Goal: Find specific page/section: Find specific page/section

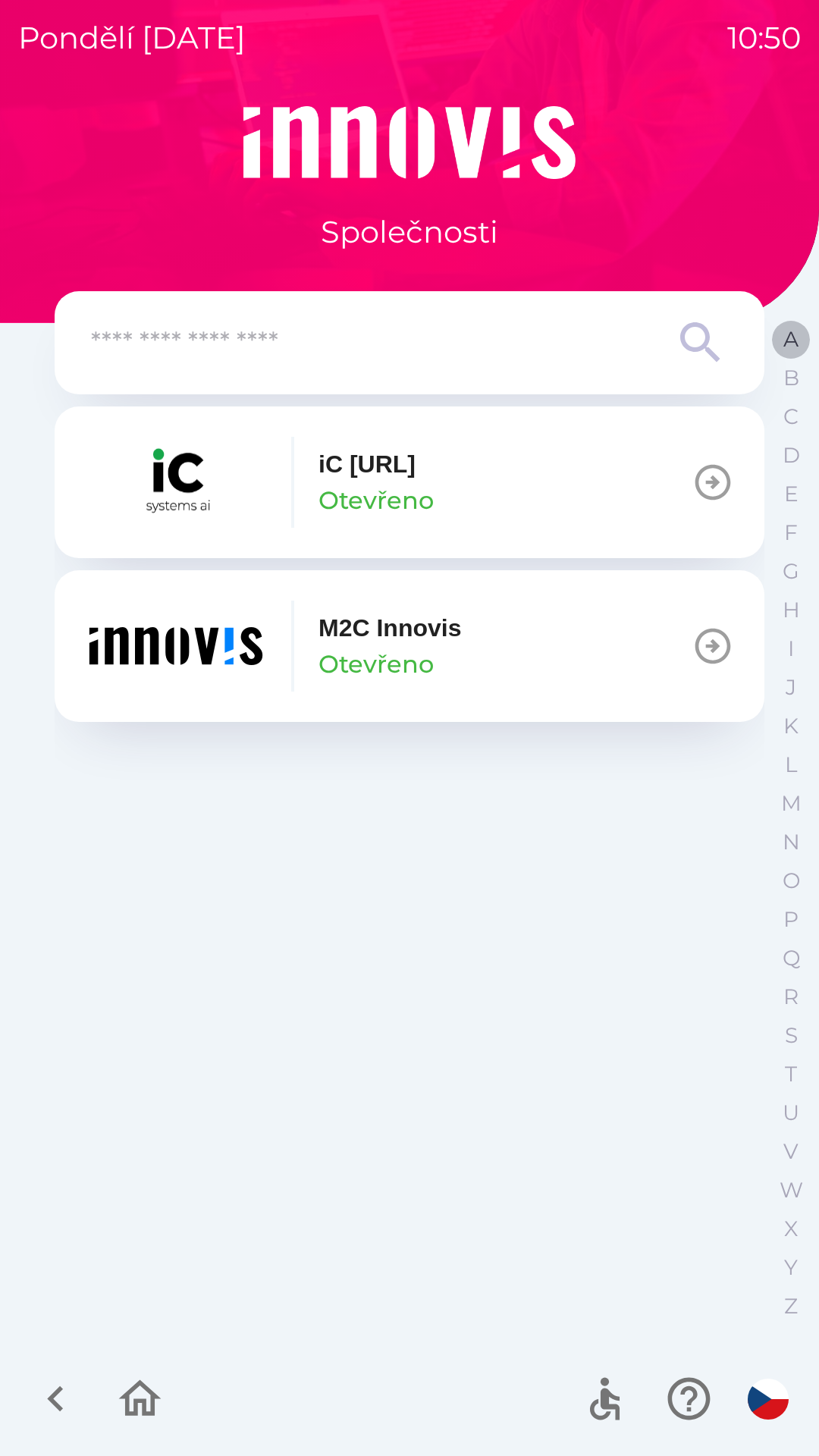
click at [784, 338] on p "A" at bounding box center [790, 339] width 15 height 26
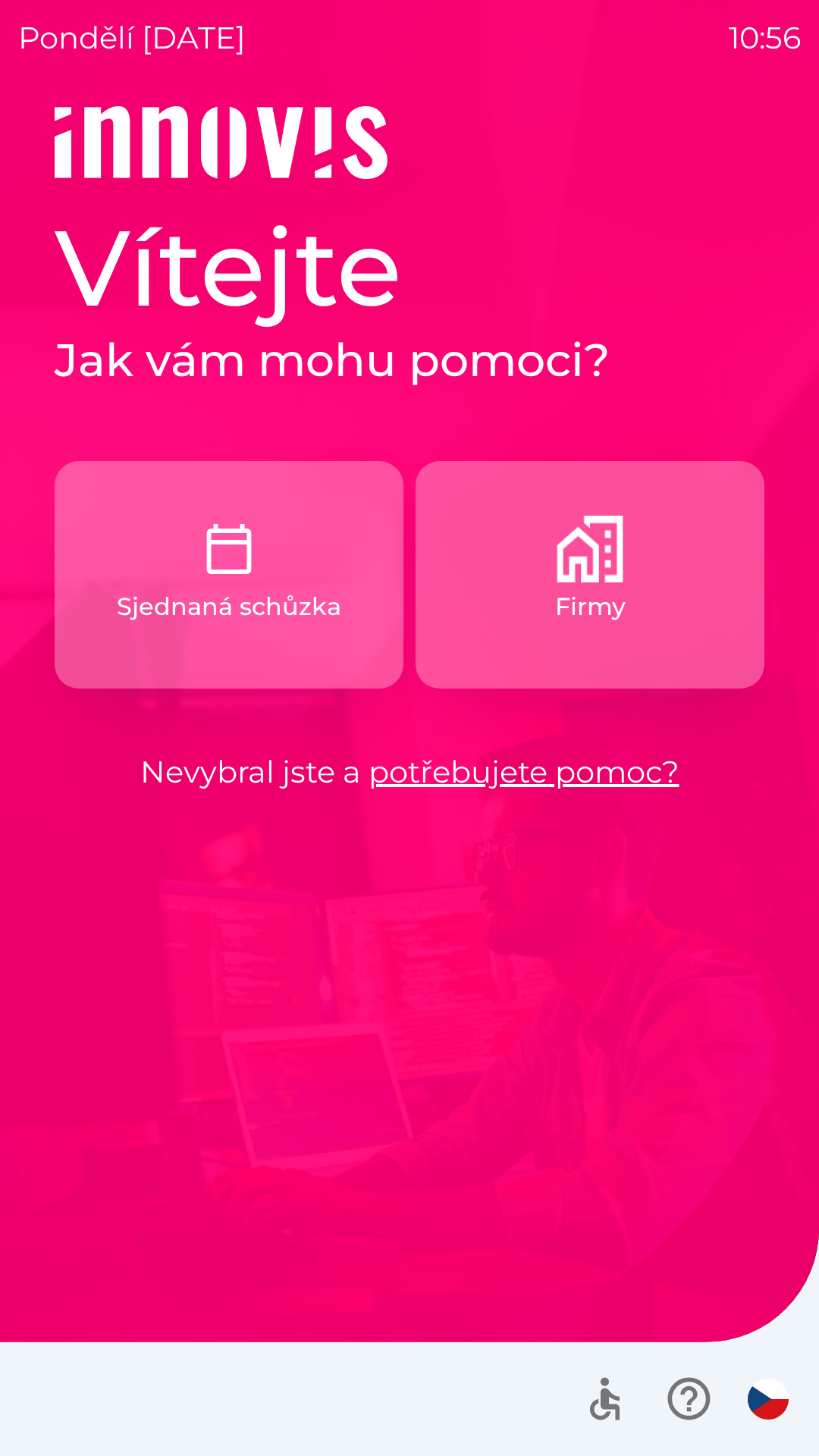
click at [244, 615] on p "Sjednaná schůzka" at bounding box center [229, 607] width 224 height 37
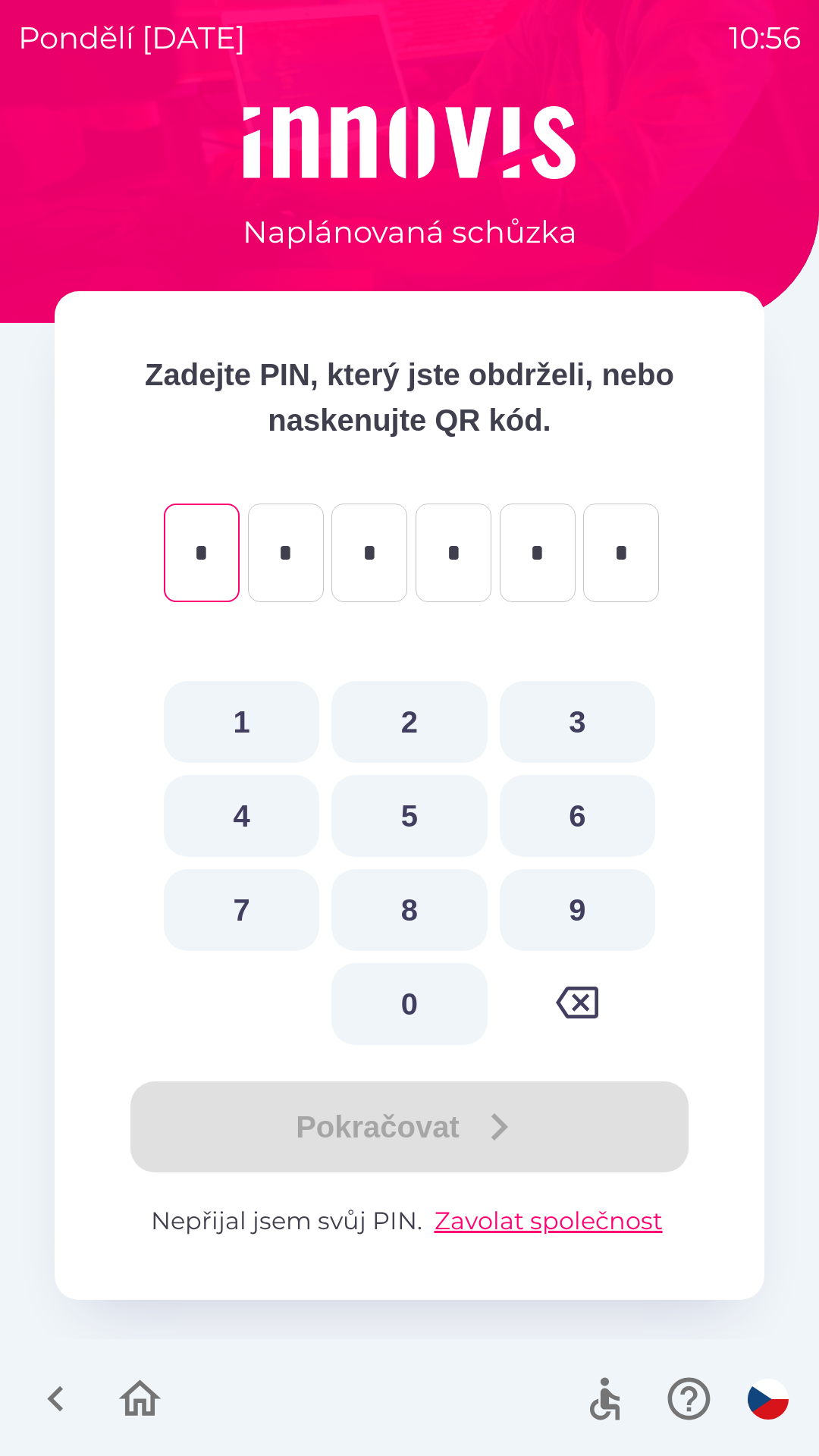
click at [136, 1407] on icon "button" at bounding box center [140, 1398] width 42 height 37
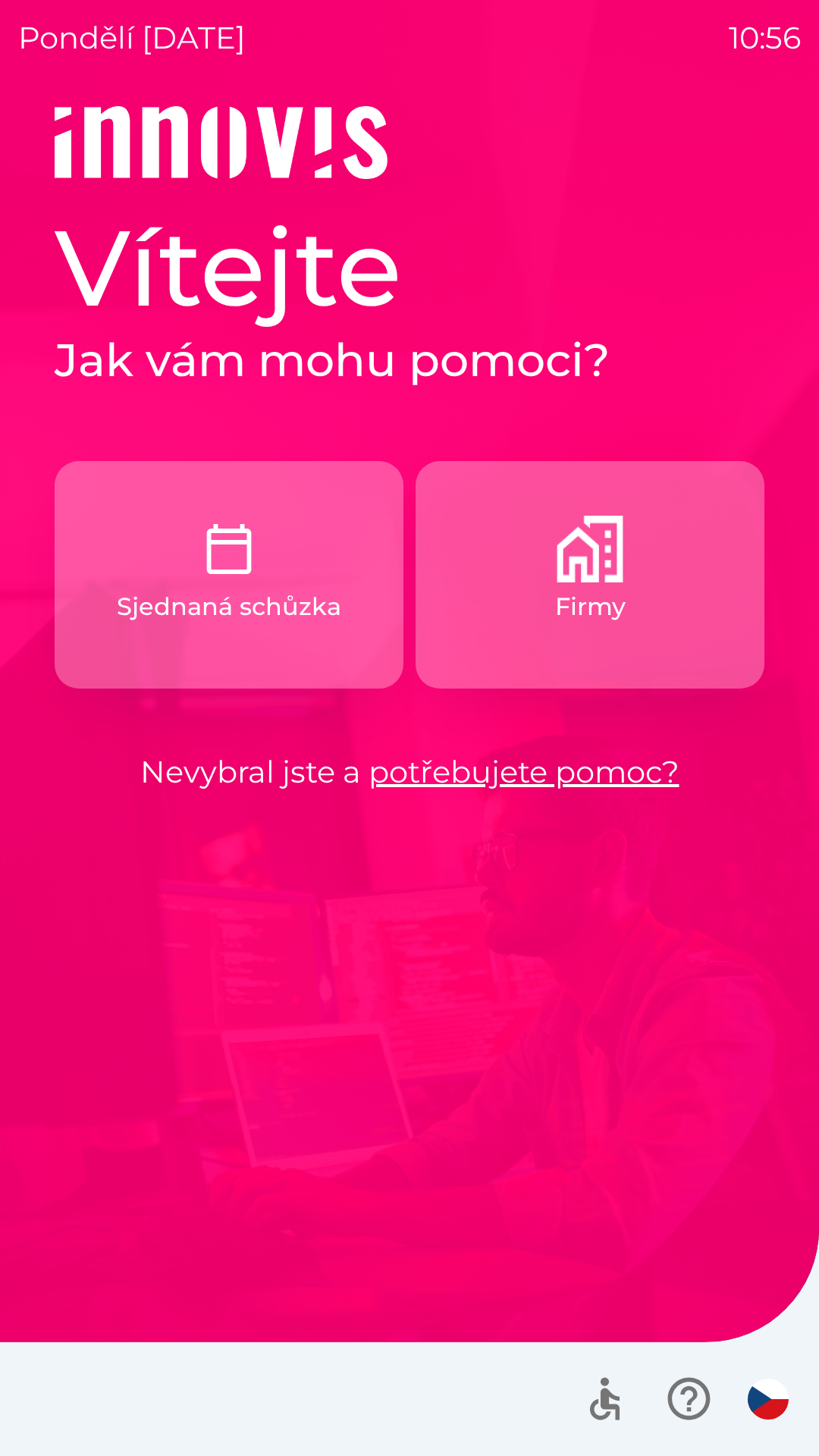
click at [442, 773] on link "potřebujete pomoc?" at bounding box center [524, 771] width 311 height 37
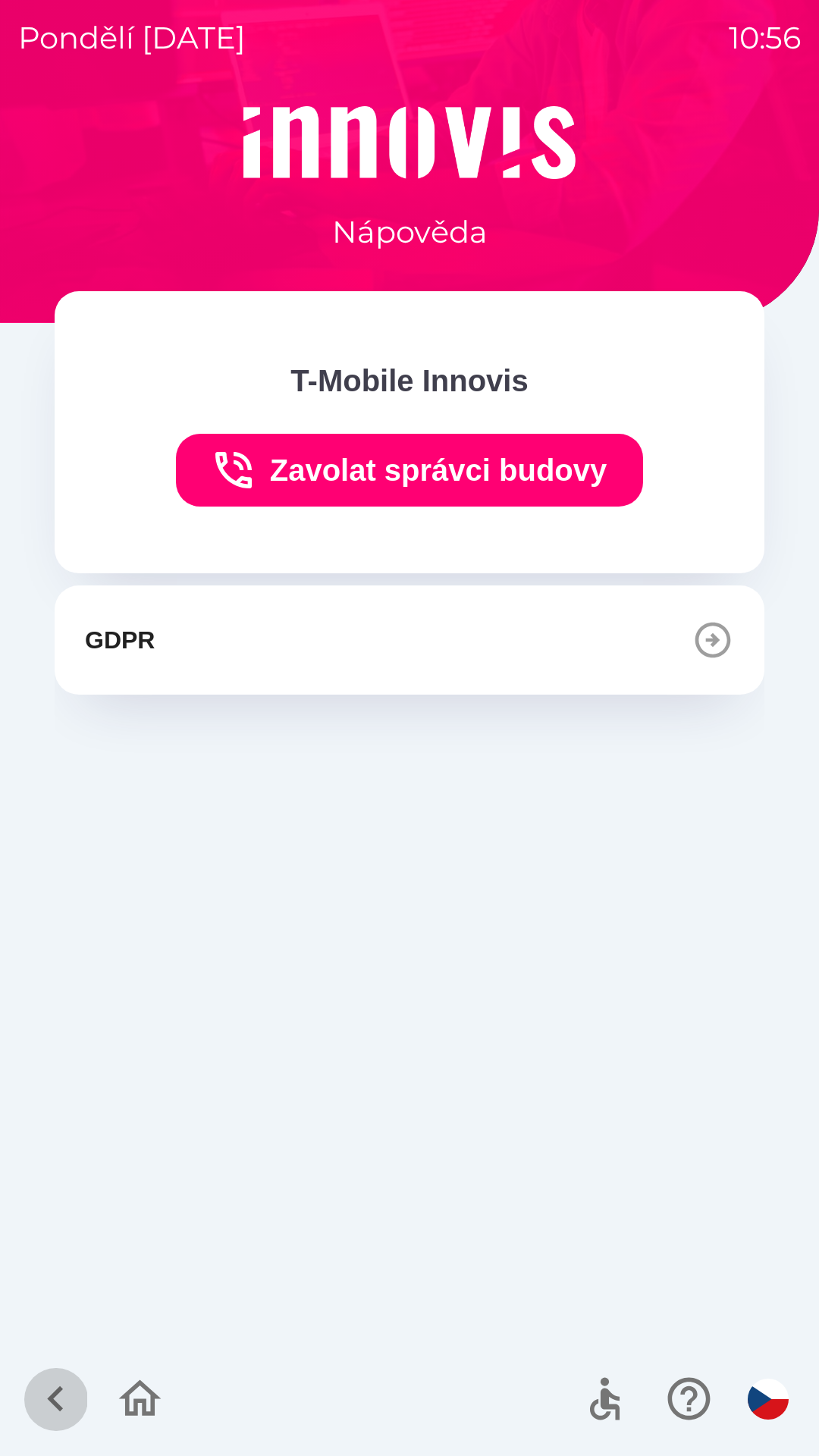
click at [48, 1396] on icon "button" at bounding box center [56, 1399] width 51 height 51
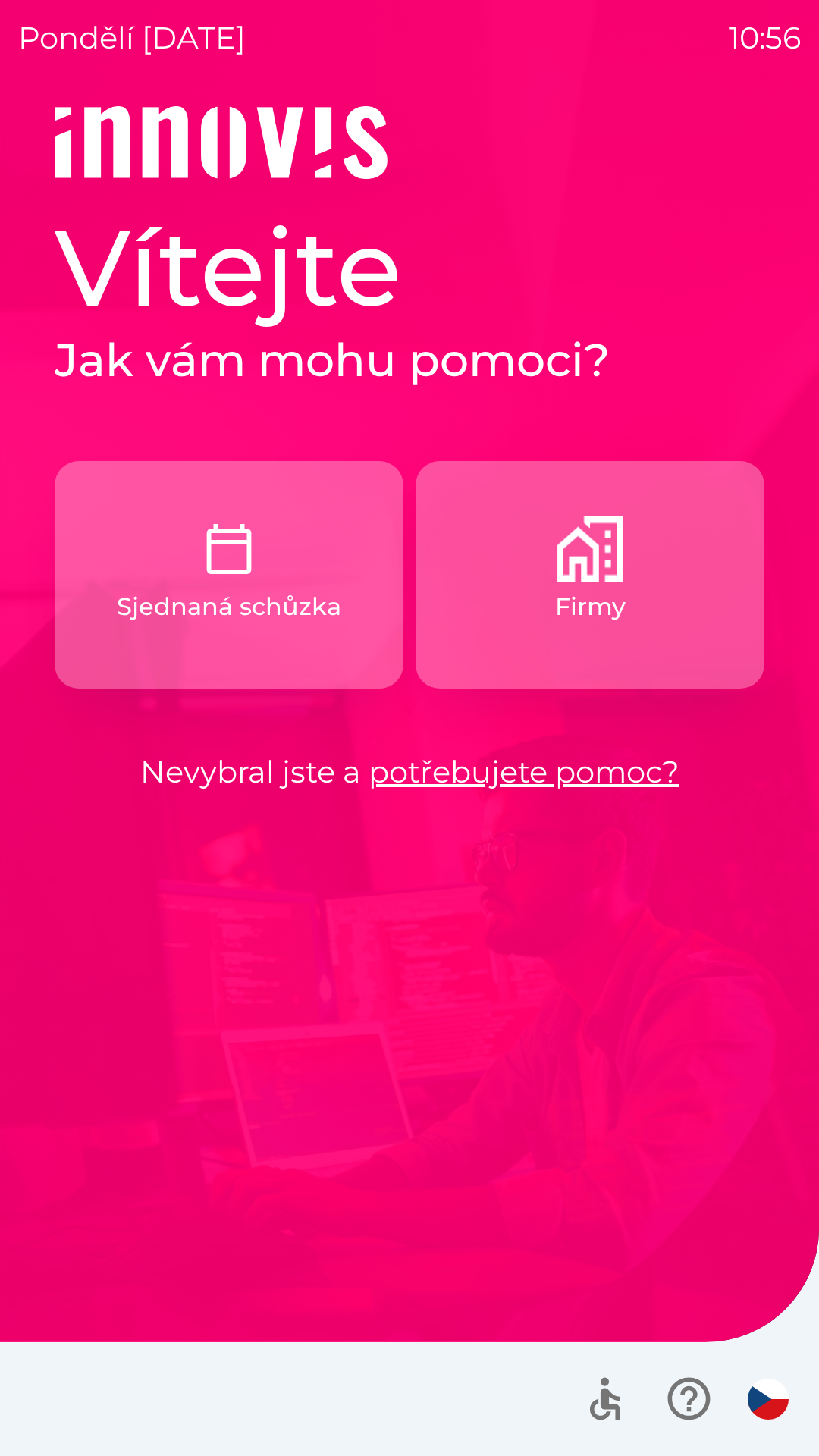
click at [566, 598] on p "Firmy" at bounding box center [590, 607] width 71 height 37
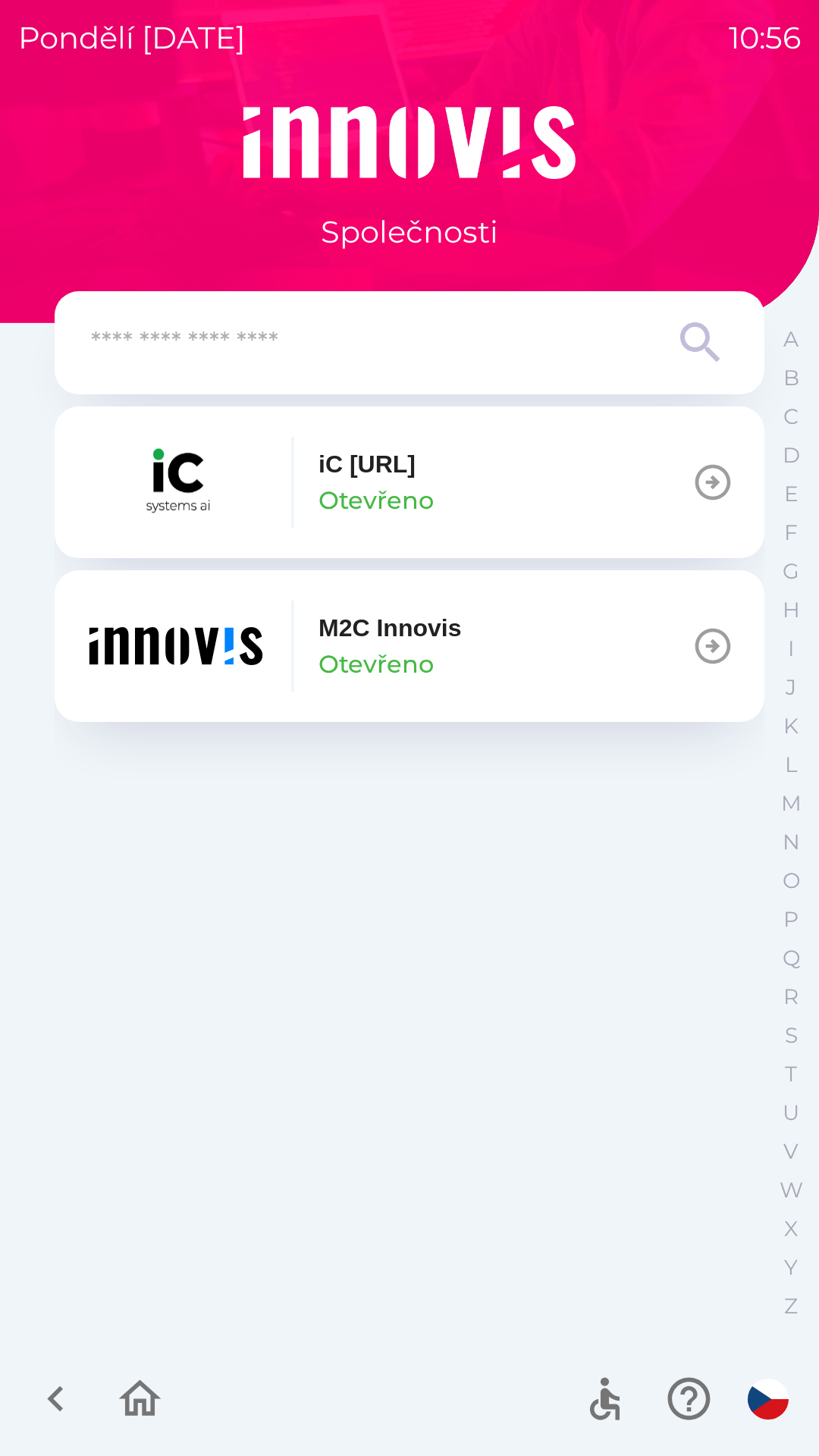
click at [289, 345] on input "text" at bounding box center [379, 343] width 576 height 41
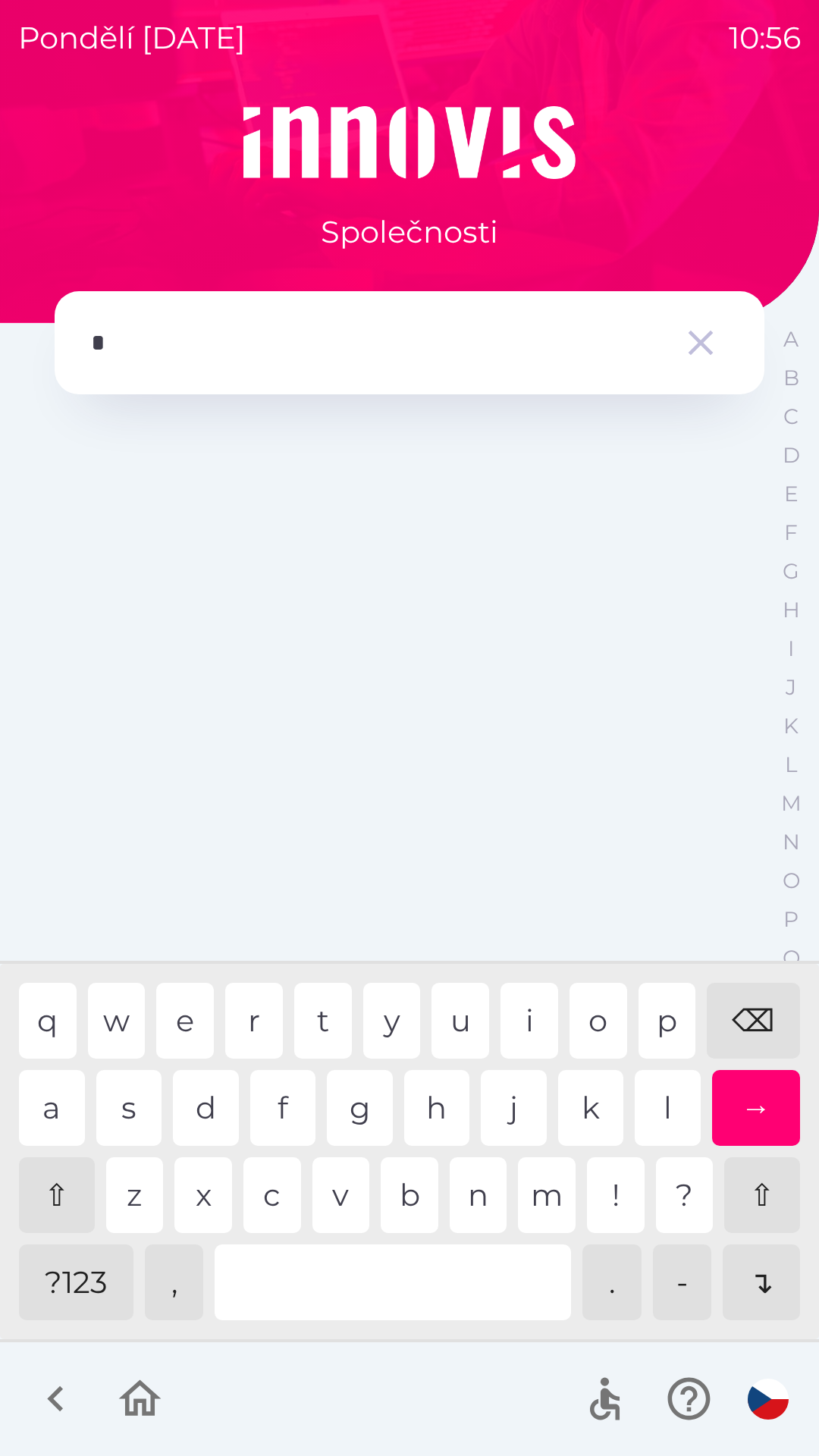
click at [354, 1102] on div "g" at bounding box center [360, 1107] width 66 height 76
type input "**"
click at [309, 1021] on div "t" at bounding box center [323, 1020] width 57 height 76
click at [693, 354] on icon "button" at bounding box center [700, 342] width 42 height 42
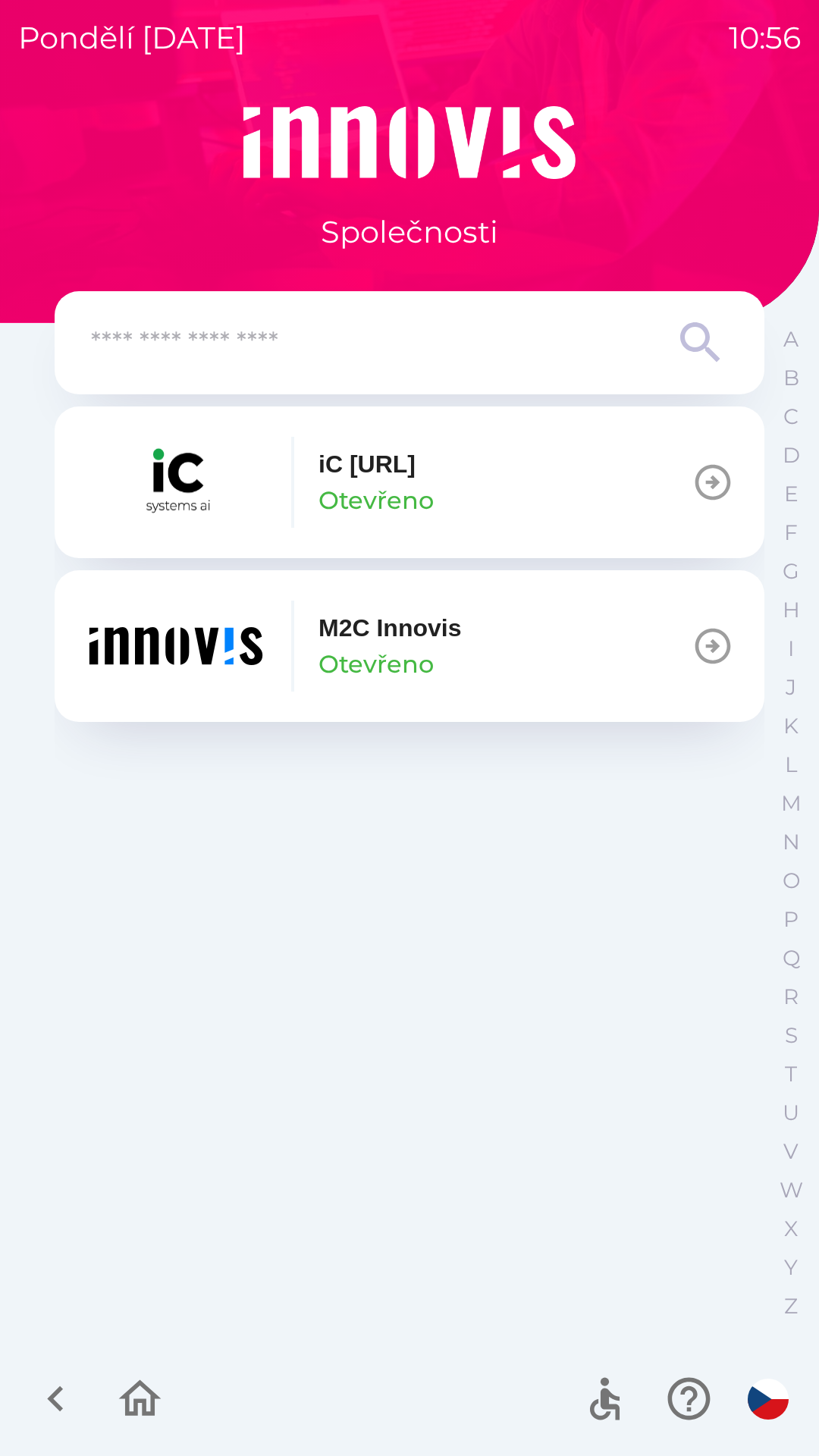
click at [58, 1389] on icon "button" at bounding box center [55, 1399] width 16 height 25
